Goal: Transaction & Acquisition: Book appointment/travel/reservation

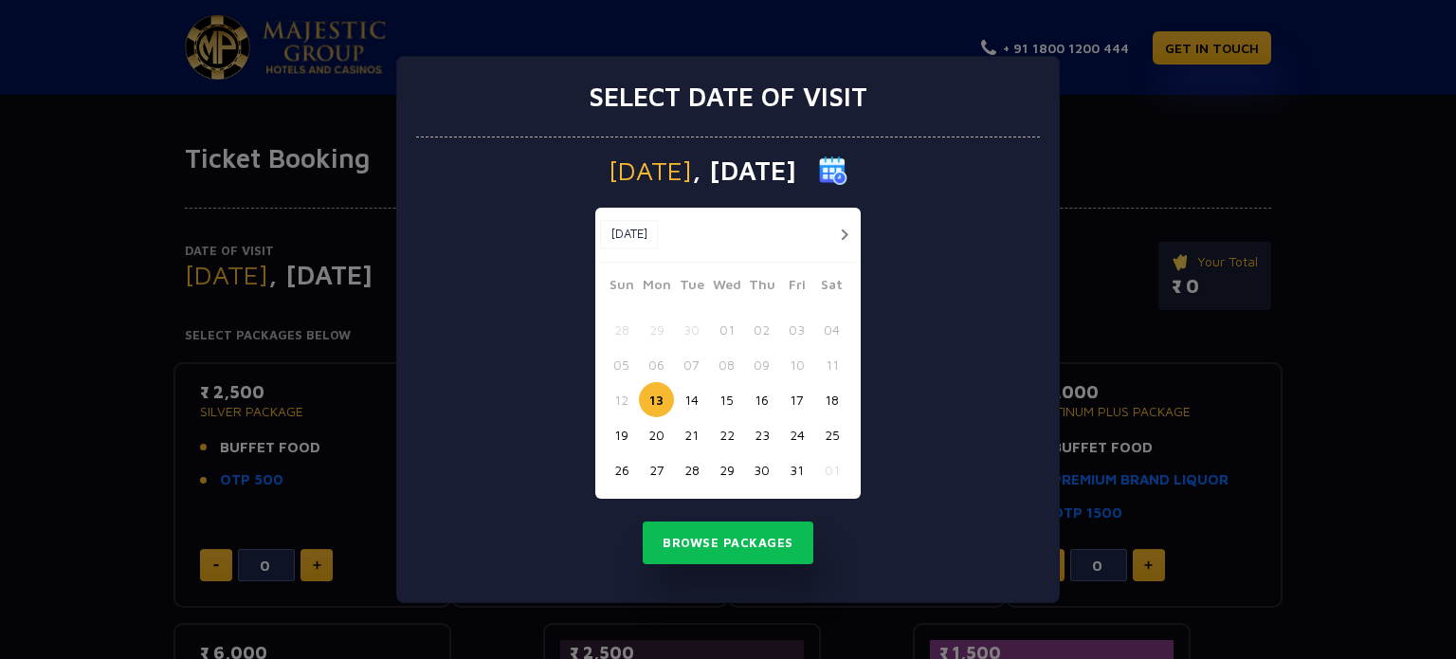
click at [1215, 117] on div "Select date of visit [DATE] [DATE] [DATE] Sun Mon Tue Wed Thu Fri Sat 28 29 30 …" at bounding box center [728, 329] width 1456 height 659
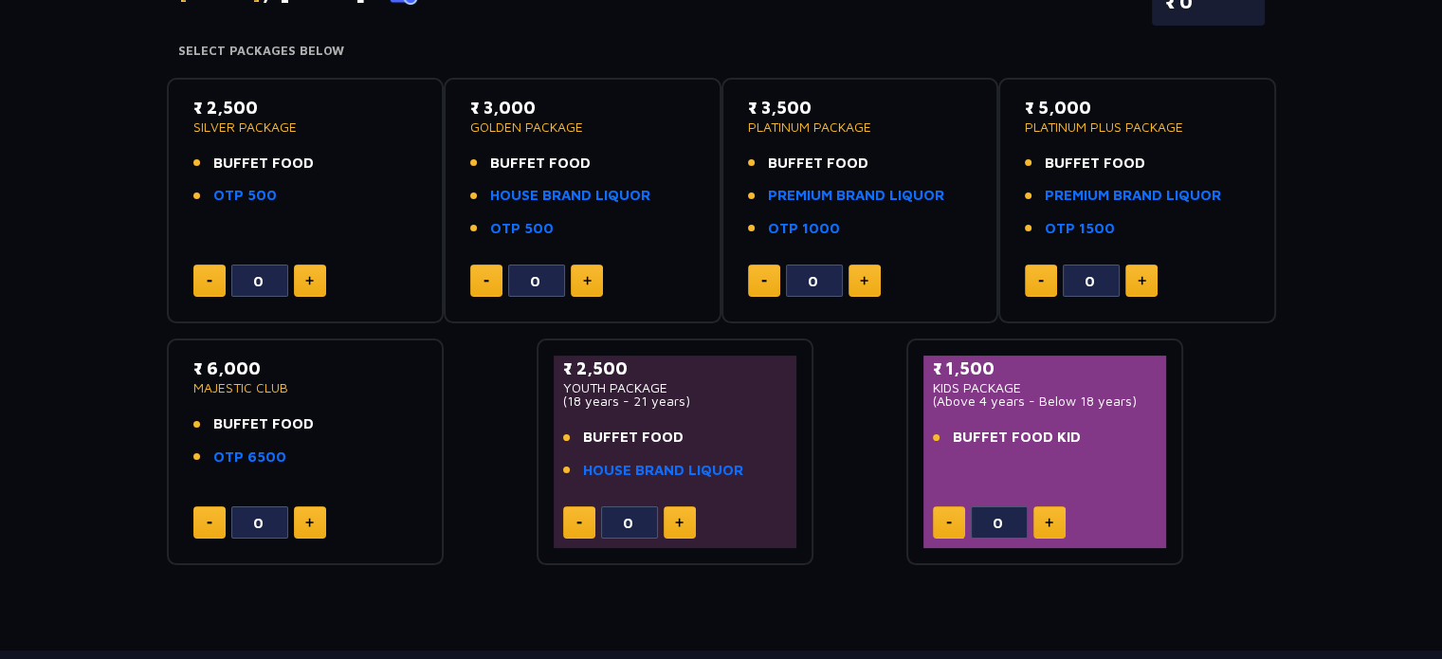
scroll to position [95, 0]
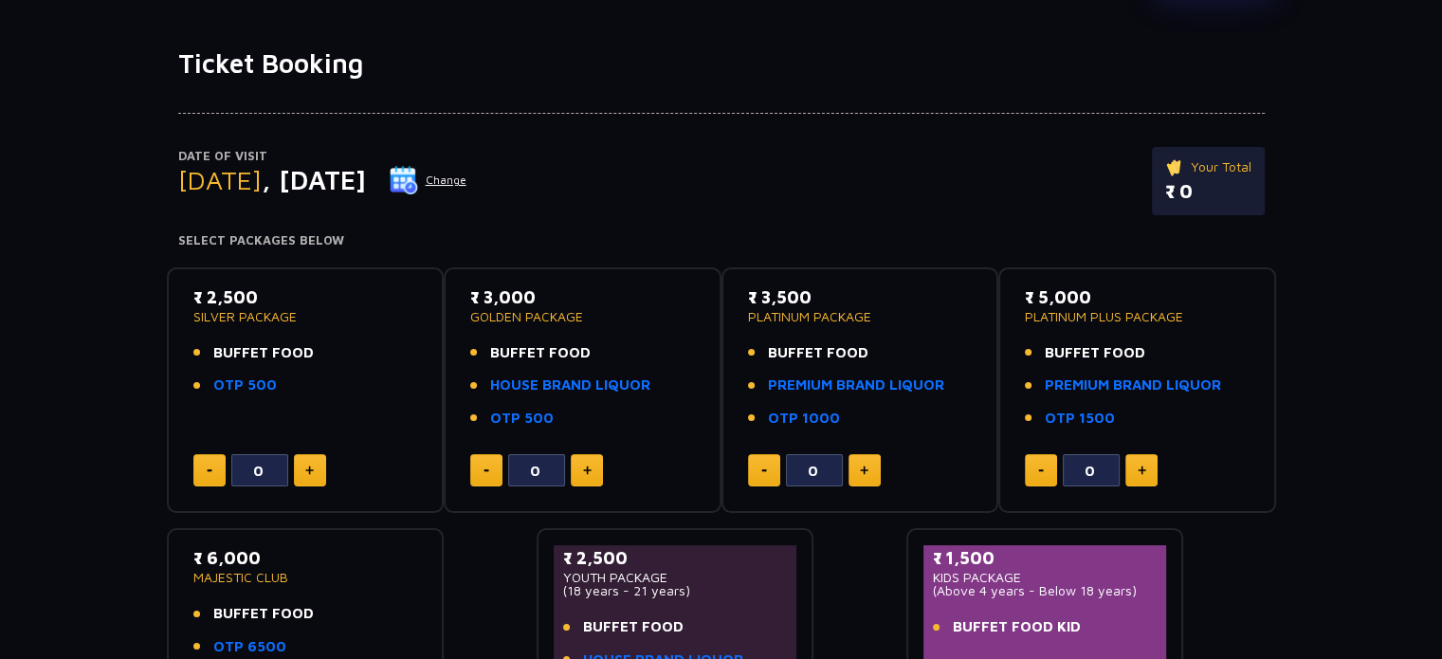
click at [418, 175] on img at bounding box center [404, 180] width 28 height 28
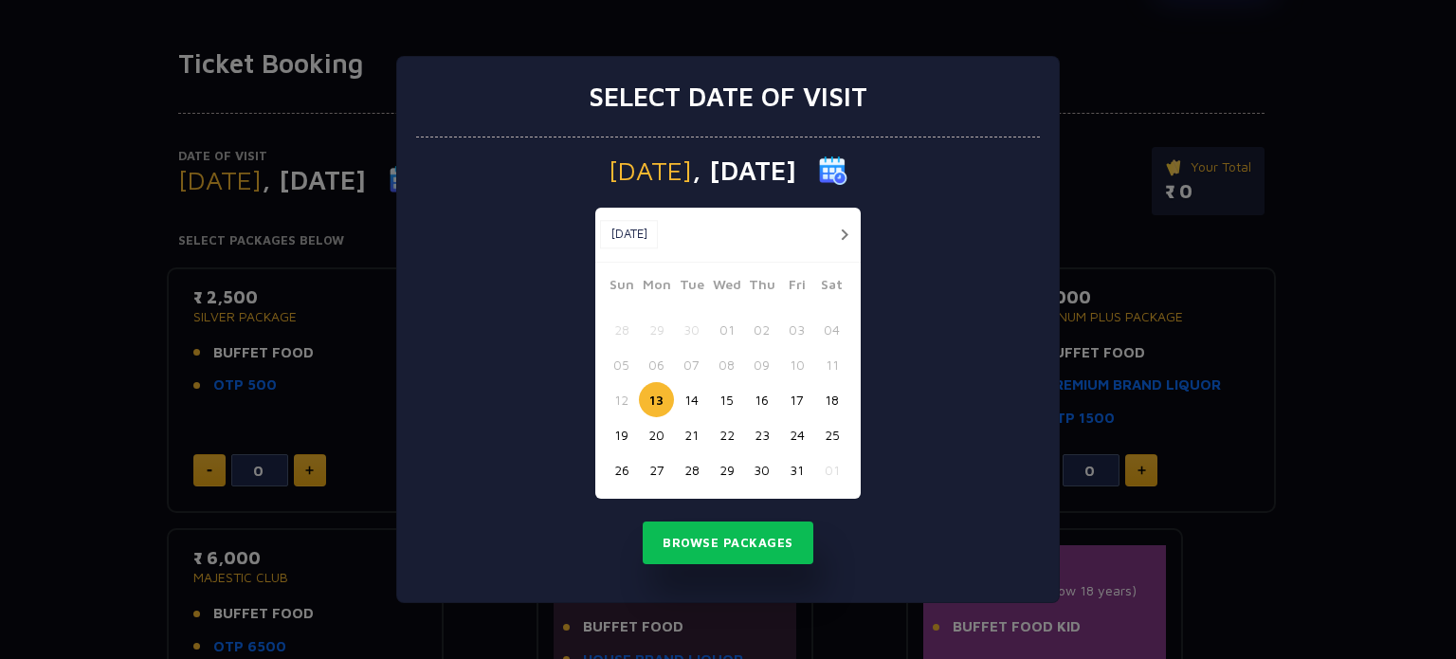
click at [847, 231] on button "button" at bounding box center [844, 235] width 24 height 24
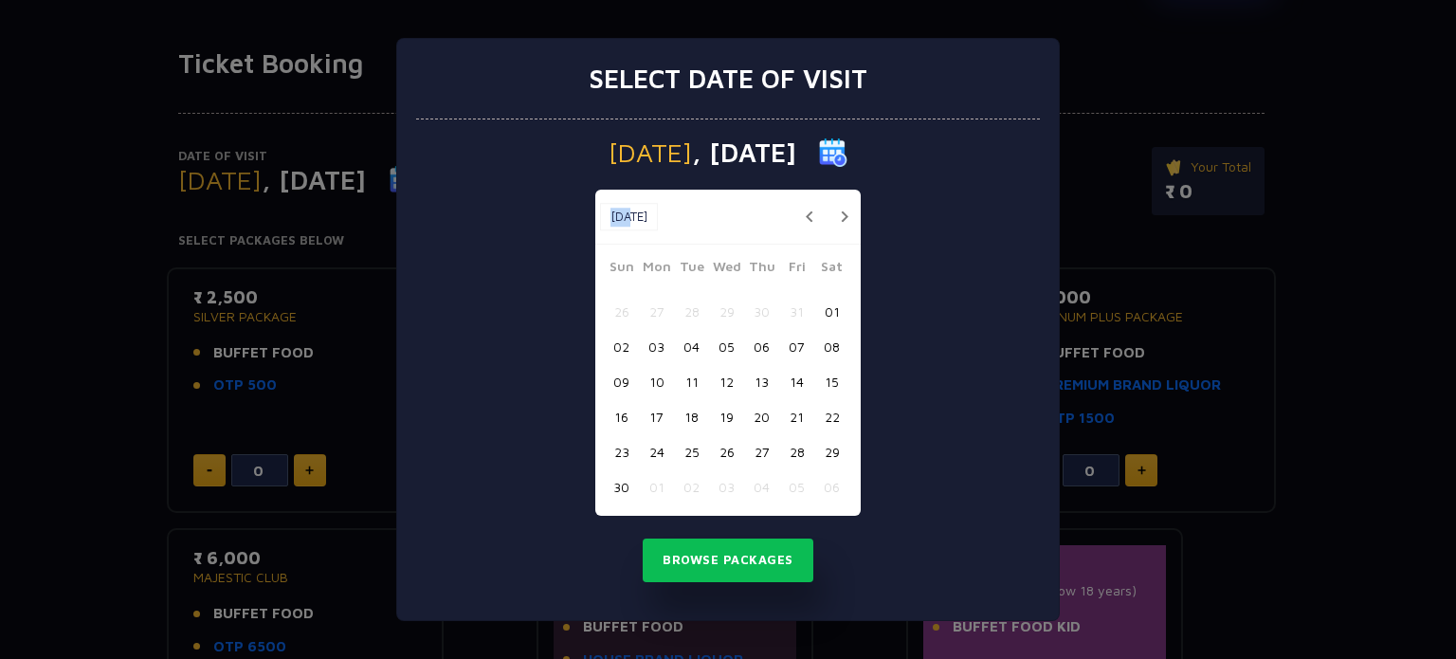
click at [847, 231] on div "[DATE] [DATE]" at bounding box center [727, 217] width 265 height 55
click at [848, 211] on button "button" at bounding box center [844, 217] width 24 height 24
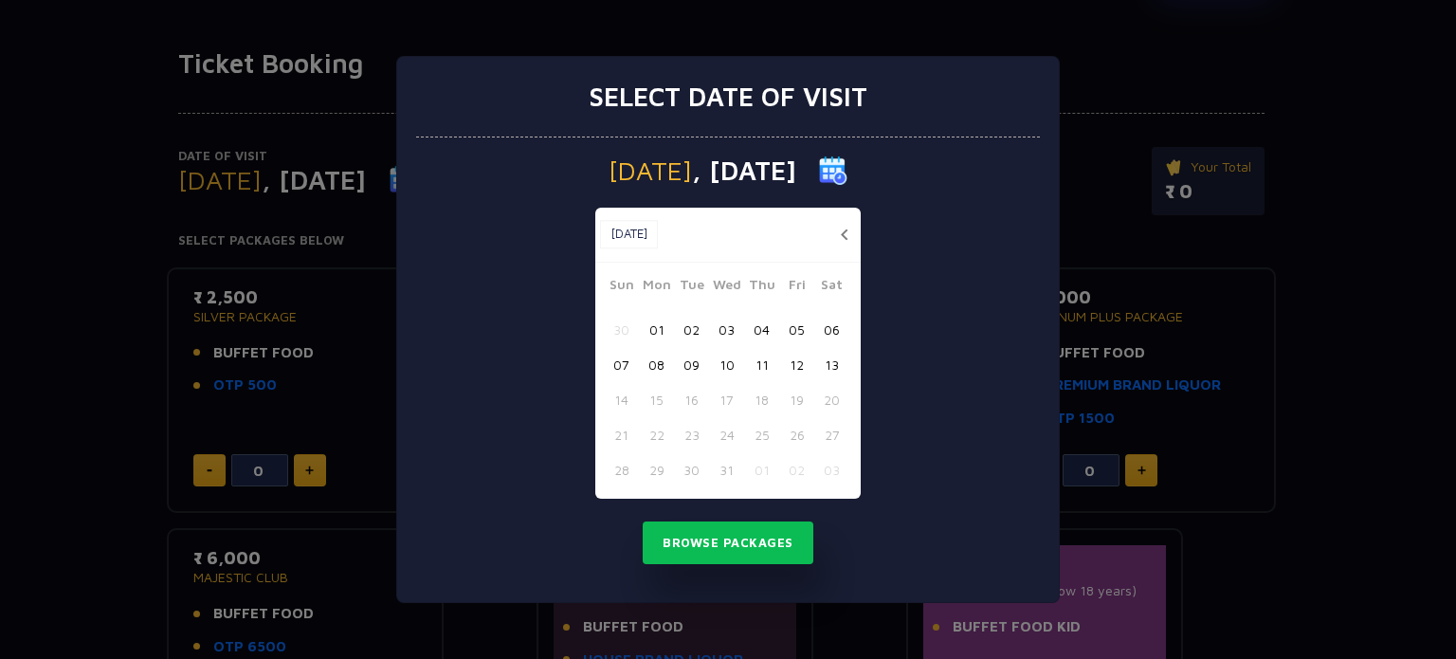
click at [965, 294] on div "[DATE] [DATE] [DATE] Sun Mon Tue Wed Thu Fri Sat 30 01 02 03 04 05 06 07 08 09 …" at bounding box center [728, 370] width 624 height 466
click at [1416, 298] on div "Select date of visit [DATE] [DATE] [DATE] Sun Mon Tue Wed Thu Fri Sat 30 01 02 …" at bounding box center [728, 329] width 1456 height 659
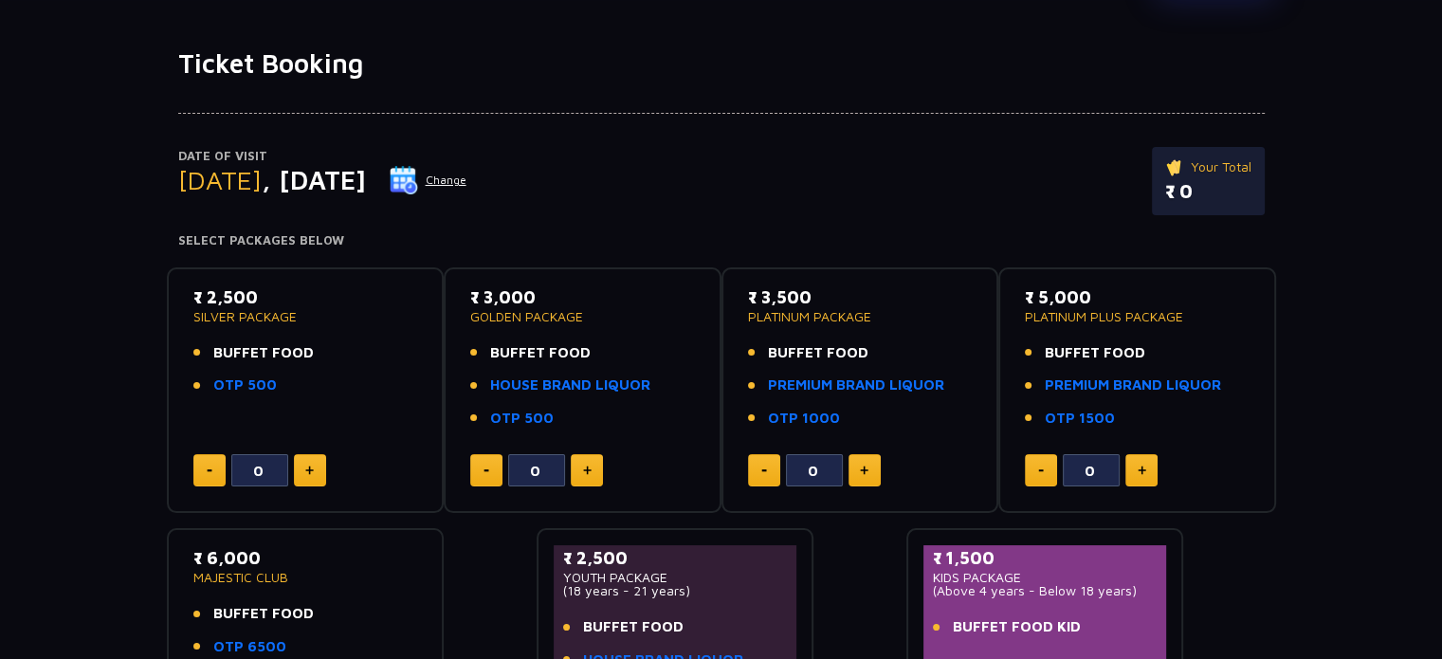
click at [311, 470] on img at bounding box center [309, 470] width 9 height 9
type input "2"
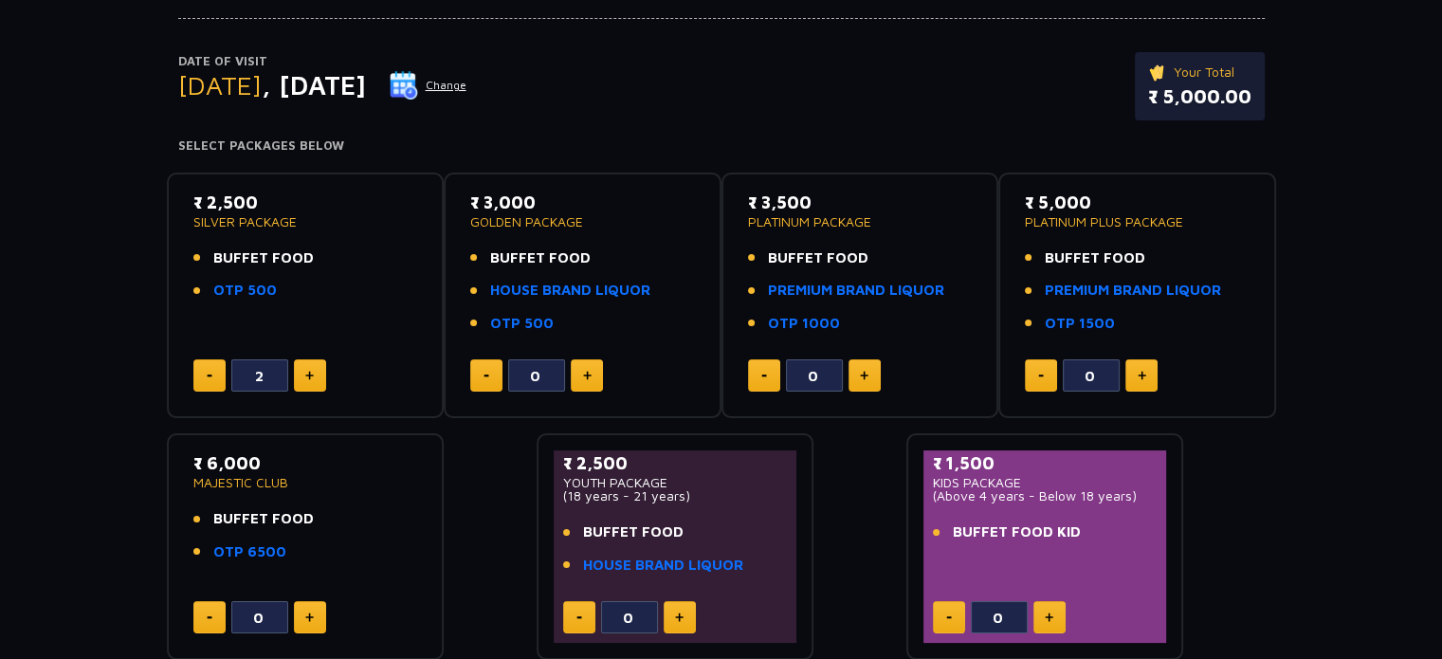
click at [1054, 621] on button at bounding box center [1049, 617] width 32 height 32
type input "2"
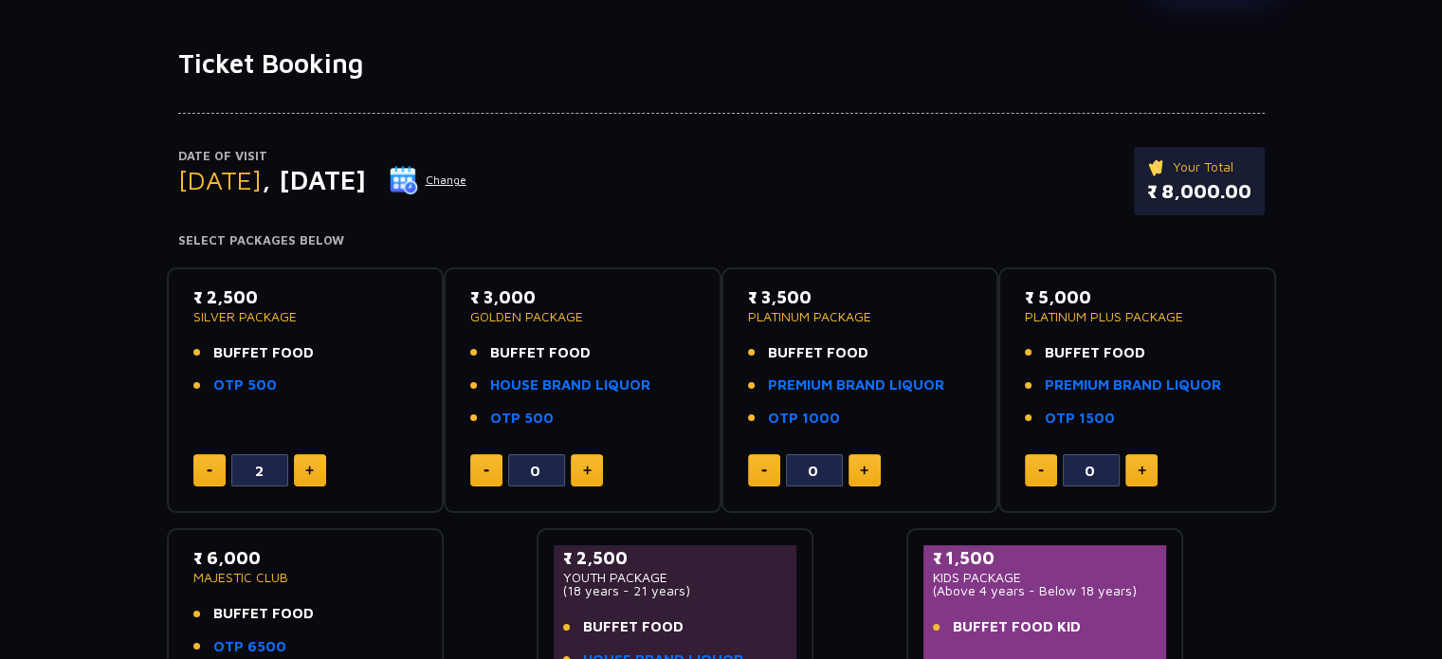
scroll to position [0, 0]
